Goal: Task Accomplishment & Management: Manage account settings

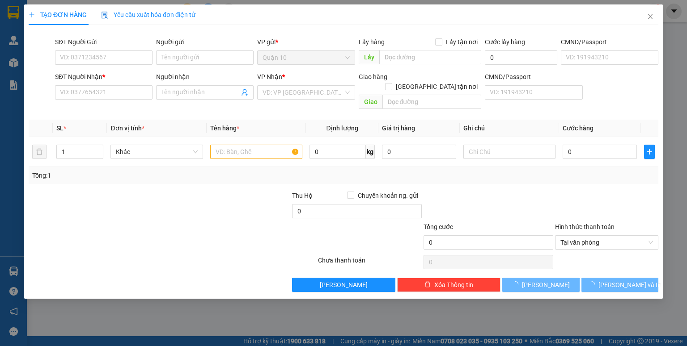
click at [129, 49] on div "SĐT Người Gửi" at bounding box center [103, 43] width 97 height 13
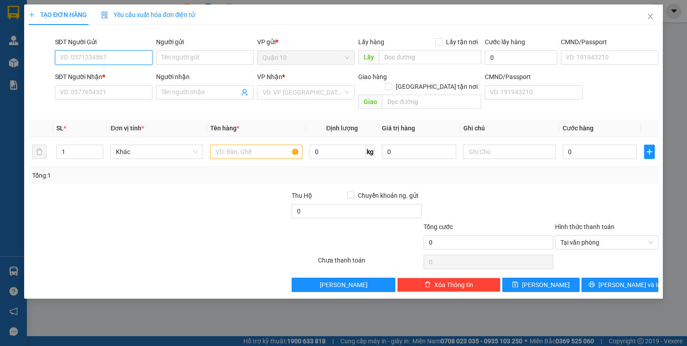
click at [125, 59] on input "SĐT Người Gửi" at bounding box center [103, 58] width 97 height 14
click at [125, 59] on input "0903349" at bounding box center [103, 58] width 97 height 14
click at [122, 73] on div "0903349124 - diễm chi" at bounding box center [103, 76] width 87 height 10
type input "0903349124"
type input "diễm chi"
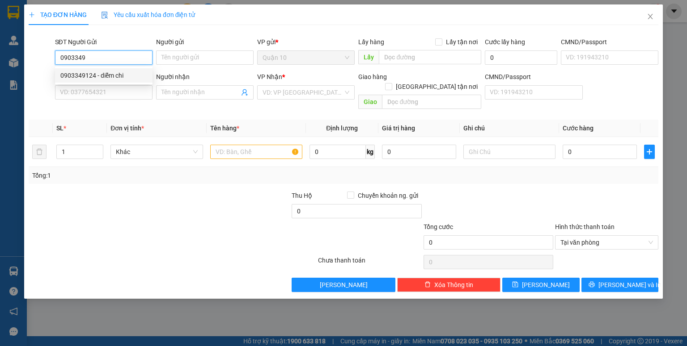
type input "083206003042"
type input "0966573752"
type input "tuyết -GỌI GẤP"
type input "dq"
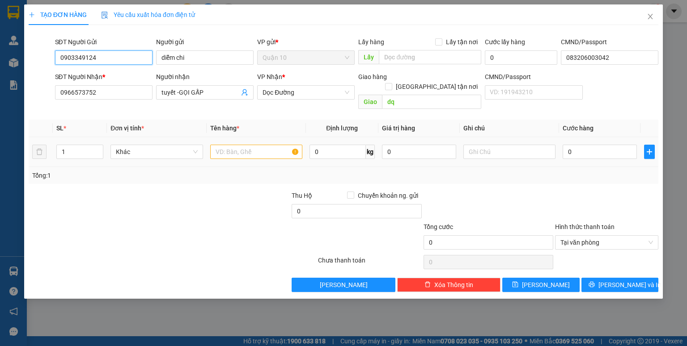
type input "0903349124"
drag, startPoint x: 236, startPoint y: 146, endPoint x: 231, endPoint y: 139, distance: 8.9
click at [236, 145] on input "text" at bounding box center [256, 152] width 92 height 14
type input "THÙNG HOA"
click at [388, 145] on input "0" at bounding box center [419, 152] width 74 height 14
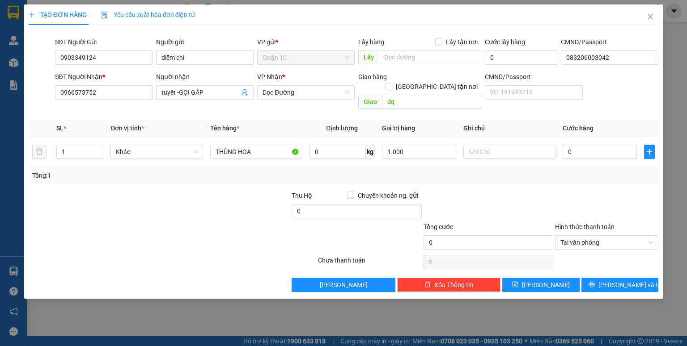
type input "1.000.000"
click at [442, 120] on th "Giá trị hàng" at bounding box center [418, 128] width 81 height 17
click at [315, 97] on span "Dọc Đường" at bounding box center [305, 92] width 87 height 13
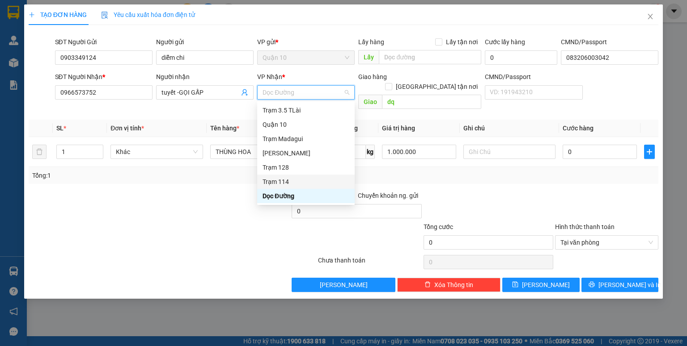
drag, startPoint x: 299, startPoint y: 181, endPoint x: 329, endPoint y: 126, distance: 62.4
click at [299, 181] on div "Trạm 114" at bounding box center [305, 182] width 87 height 10
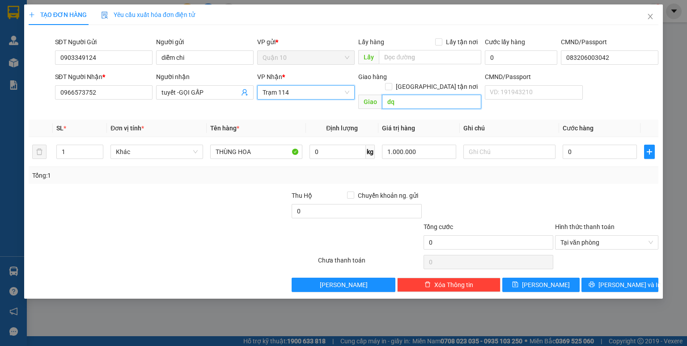
click at [384, 95] on input "dq" at bounding box center [431, 102] width 99 height 14
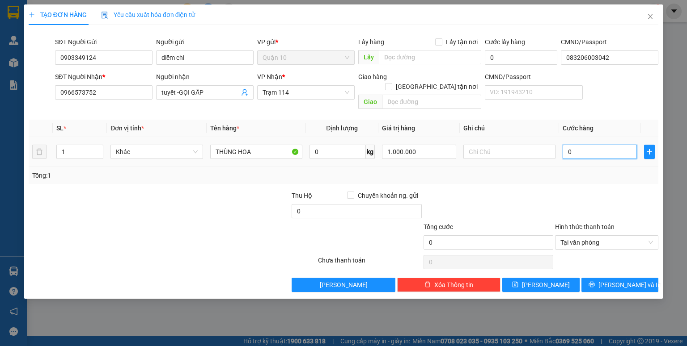
click at [567, 145] on input "0" at bounding box center [599, 152] width 74 height 14
type input "6"
type input "60"
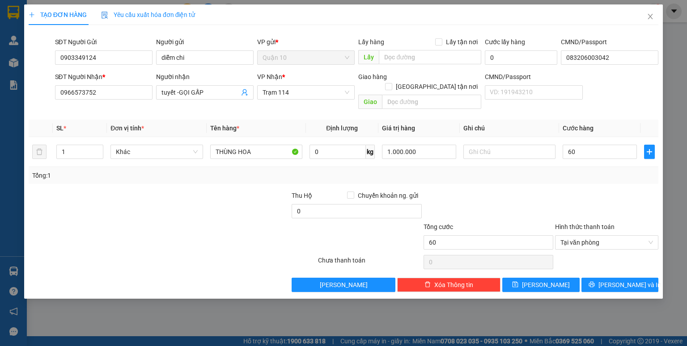
click at [573, 173] on div "Tổng: 1" at bounding box center [343, 175] width 629 height 17
type input "60.000"
click at [557, 278] on button "[PERSON_NAME]" at bounding box center [540, 285] width 77 height 14
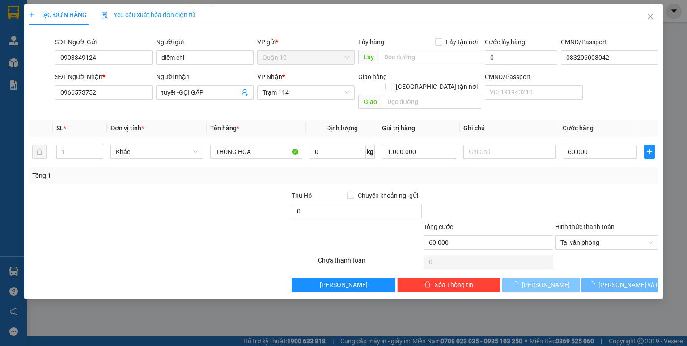
type input "0"
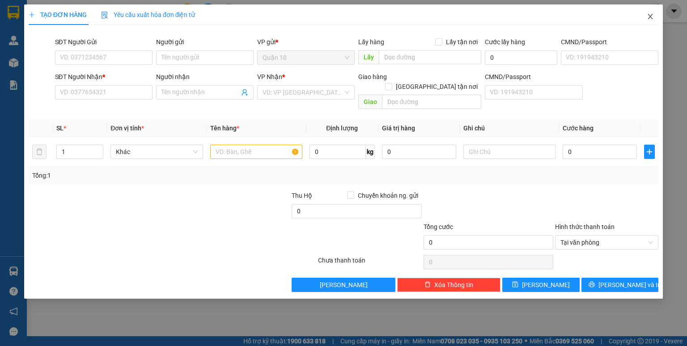
click at [650, 18] on icon "close" at bounding box center [650, 16] width 5 height 5
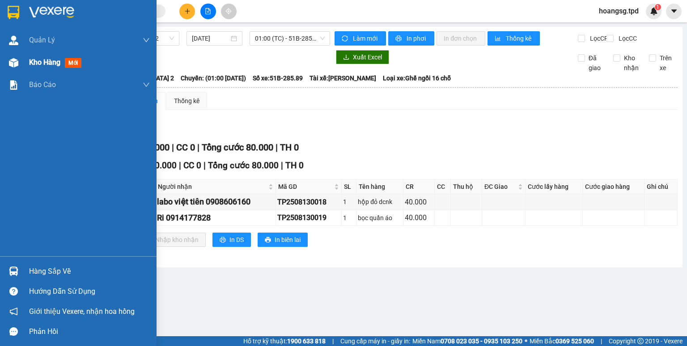
click at [66, 65] on span "mới" at bounding box center [73, 63] width 17 height 10
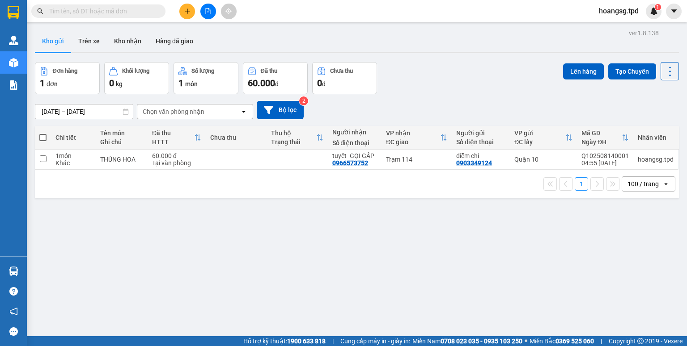
click at [45, 140] on span at bounding box center [42, 137] width 7 height 7
click at [43, 133] on input "checkbox" at bounding box center [43, 133] width 0 height 0
checkbox input "true"
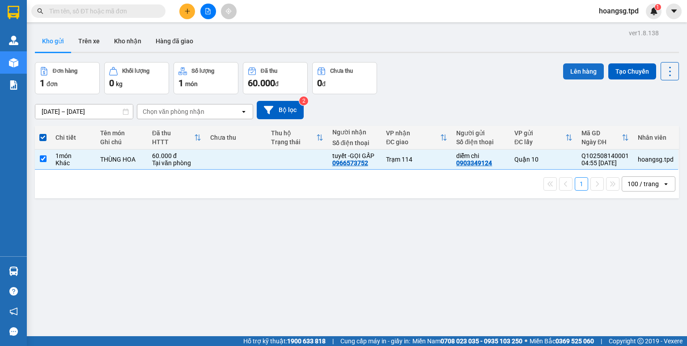
click at [563, 72] on button "Lên hàng" at bounding box center [583, 71] width 41 height 16
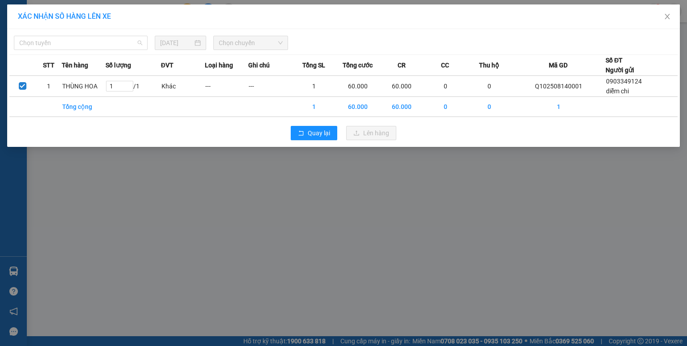
drag, startPoint x: 98, startPoint y: 41, endPoint x: 89, endPoint y: 51, distance: 13.3
click at [98, 42] on span "Chọn tuyến" at bounding box center [80, 42] width 123 height 13
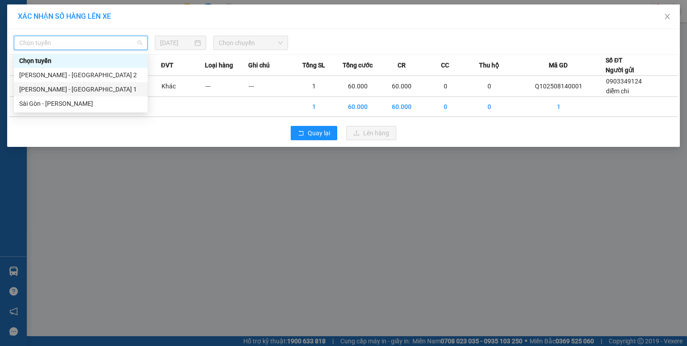
drag, startPoint x: 76, startPoint y: 99, endPoint x: 82, endPoint y: 96, distance: 7.0
click at [79, 98] on div "Sài Gòn - [PERSON_NAME]" at bounding box center [81, 104] width 134 height 14
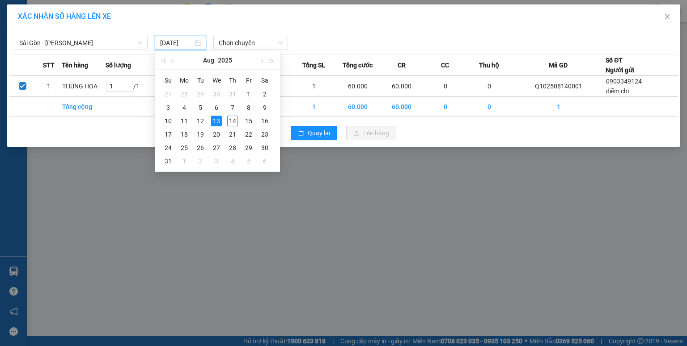
click at [166, 44] on input "[DATE]" at bounding box center [176, 43] width 33 height 10
drag, startPoint x: 228, startPoint y: 121, endPoint x: 236, endPoint y: 69, distance: 52.9
click at [228, 113] on tbody "27 28 29 30 31 1 2 3 4 5 6 7 8 9 10 11 12 13 14 15 16 17 18 19 20 21 22 23 24 2…" at bounding box center [216, 128] width 113 height 80
click at [247, 41] on span "Chọn chuyến" at bounding box center [251, 42] width 64 height 13
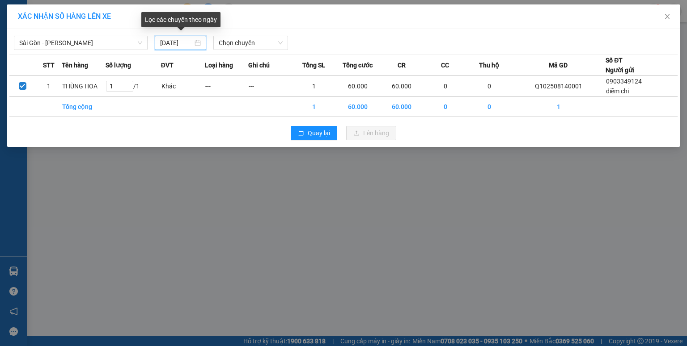
click at [168, 42] on input "[DATE]" at bounding box center [176, 43] width 33 height 10
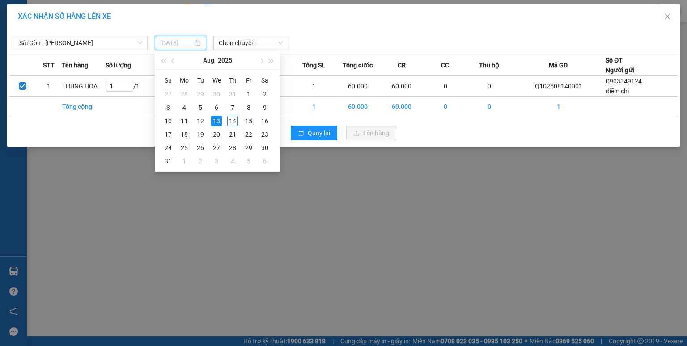
drag, startPoint x: 231, startPoint y: 124, endPoint x: 240, endPoint y: 60, distance: 64.0
click at [231, 123] on div "14" at bounding box center [232, 121] width 11 height 11
type input "[DATE]"
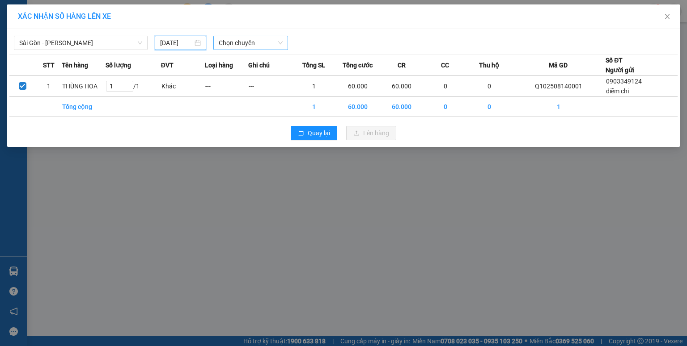
click at [251, 44] on span "Chọn chuyến" at bounding box center [251, 42] width 64 height 13
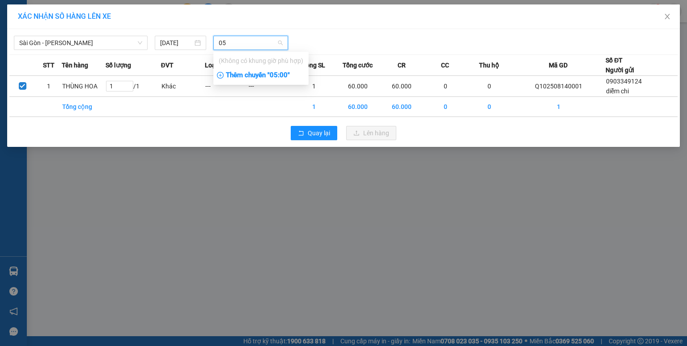
type input "05"
click at [248, 72] on div "Thêm chuyến " 05:00 "" at bounding box center [260, 75] width 95 height 15
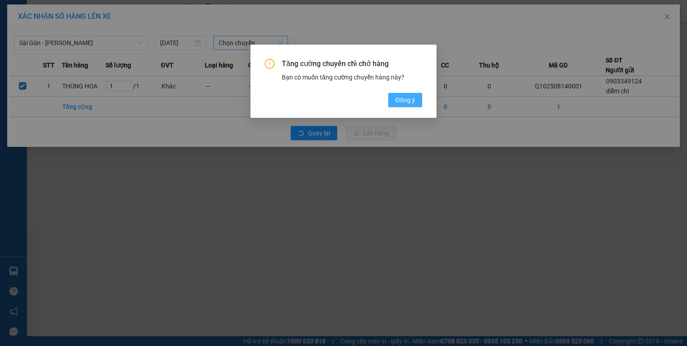
click at [394, 98] on button "Đồng ý" at bounding box center [405, 100] width 34 height 14
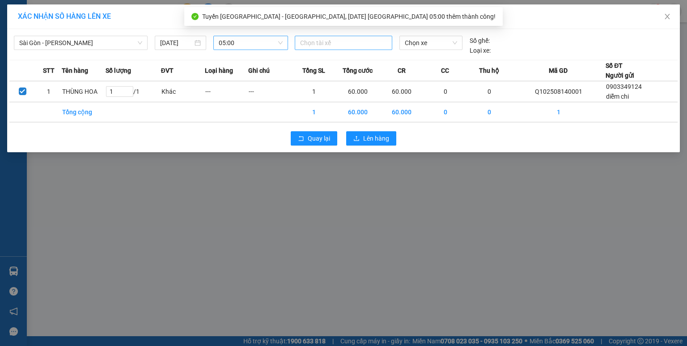
click at [336, 46] on div at bounding box center [343, 43] width 93 height 11
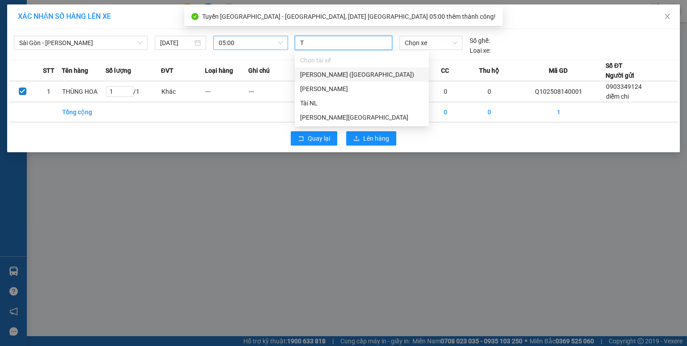
type input "TÀ"
click at [338, 100] on div "Tài NL" at bounding box center [361, 103] width 123 height 10
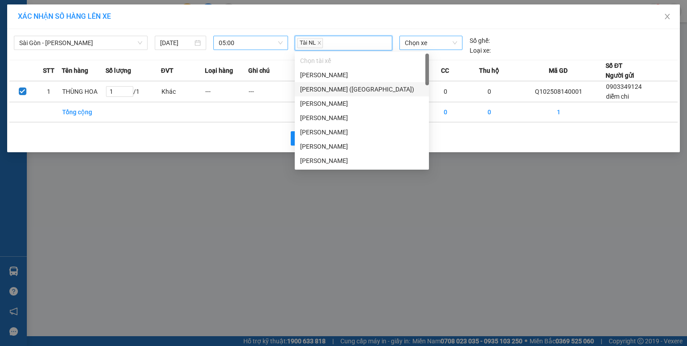
click at [419, 46] on span "Chọn xe" at bounding box center [431, 42] width 52 height 13
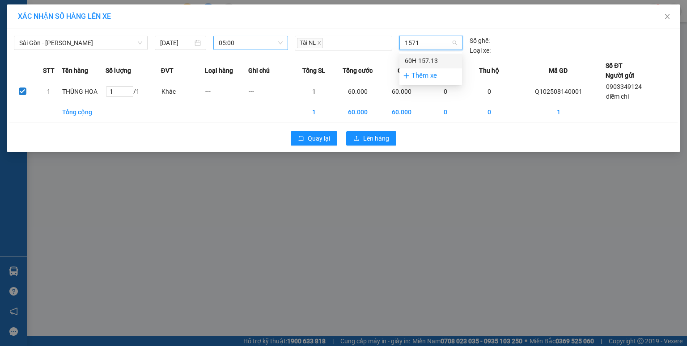
type input "15713"
drag, startPoint x: 418, startPoint y: 57, endPoint x: 418, endPoint y: 64, distance: 7.2
click at [418, 57] on div "60H-157.13" at bounding box center [431, 61] width 52 height 10
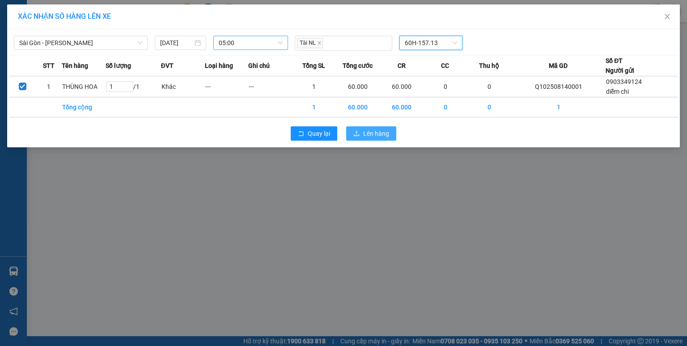
click at [385, 135] on span "Lên hàng" at bounding box center [376, 134] width 26 height 10
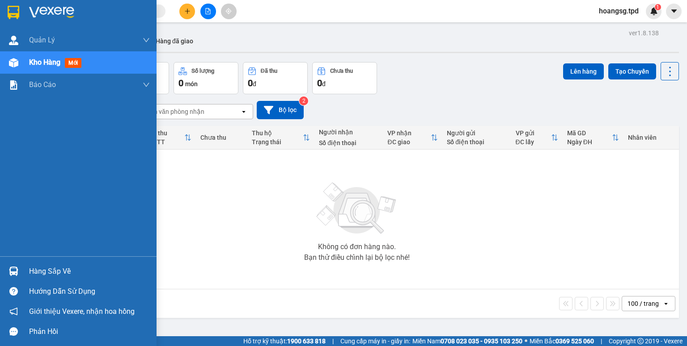
click at [57, 270] on div "Hàng sắp về" at bounding box center [89, 271] width 121 height 13
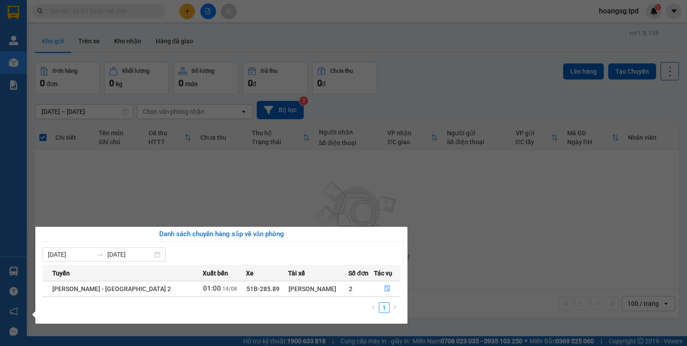
drag, startPoint x: 474, startPoint y: 206, endPoint x: 297, endPoint y: 79, distance: 217.8
click at [474, 205] on section "Kết quả tìm kiếm ( 0 ) Bộ lọc No Data hoangsg.tpd 1 Quản Lý Quản lý khách hàng …" at bounding box center [343, 173] width 687 height 346
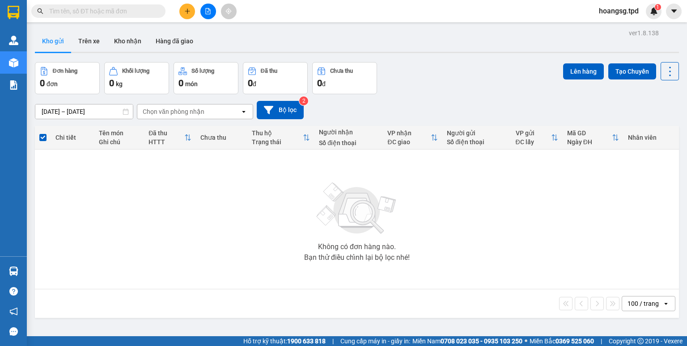
click at [213, 14] on button at bounding box center [208, 12] width 16 height 16
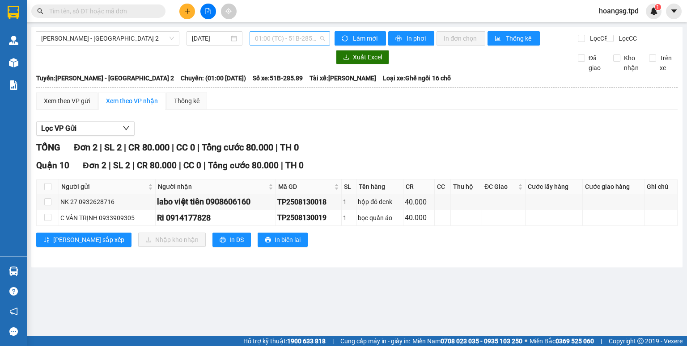
click at [267, 39] on span "01:00 (TC) - 51B-285.89" at bounding box center [290, 38] width 70 height 13
click at [279, 79] on div "03:00 (TC) - 60H-156.26" at bounding box center [289, 85] width 80 height 14
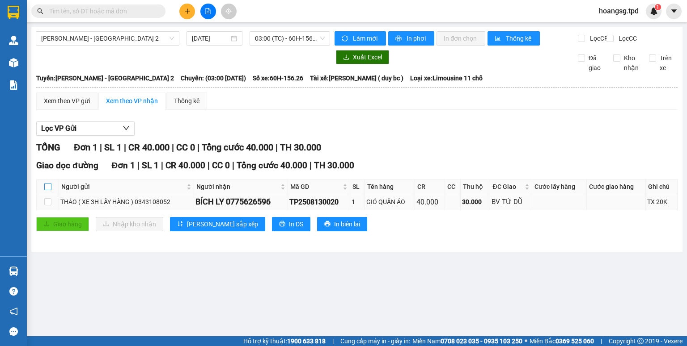
drag, startPoint x: 46, startPoint y: 195, endPoint x: 71, endPoint y: 203, distance: 25.9
click at [48, 190] on input "checkbox" at bounding box center [47, 186] width 7 height 7
checkbox input "true"
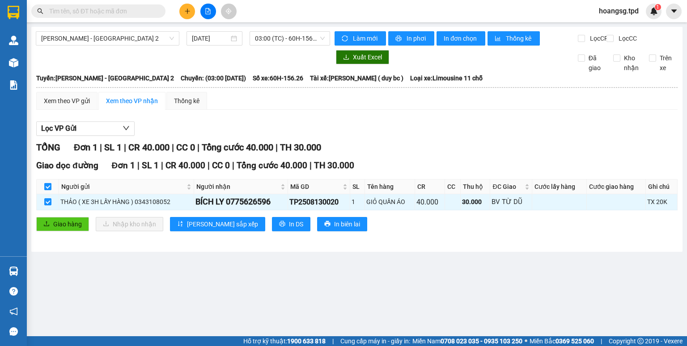
click at [46, 190] on input "checkbox" at bounding box center [47, 186] width 7 height 7
checkbox input "false"
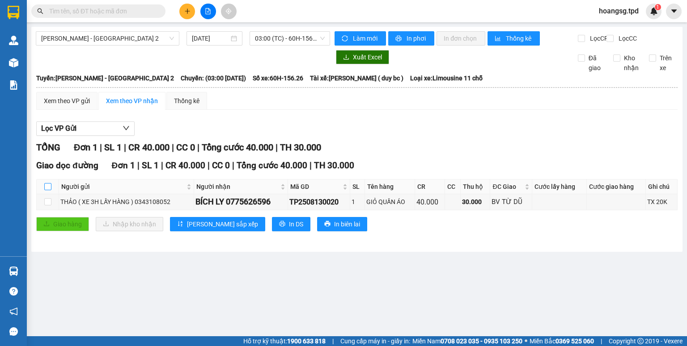
click at [46, 190] on input "checkbox" at bounding box center [47, 186] width 7 height 7
checkbox input "true"
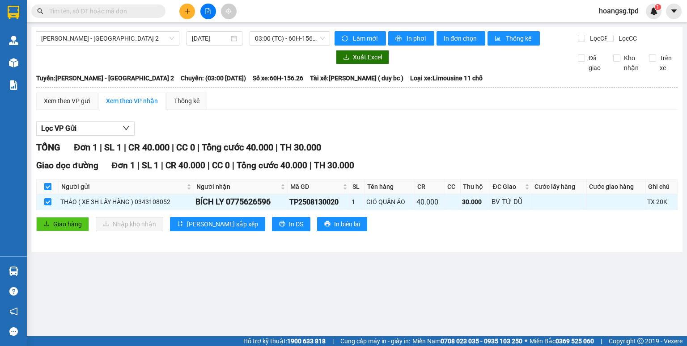
checkbox input "true"
